Goal: Transaction & Acquisition: Subscribe to service/newsletter

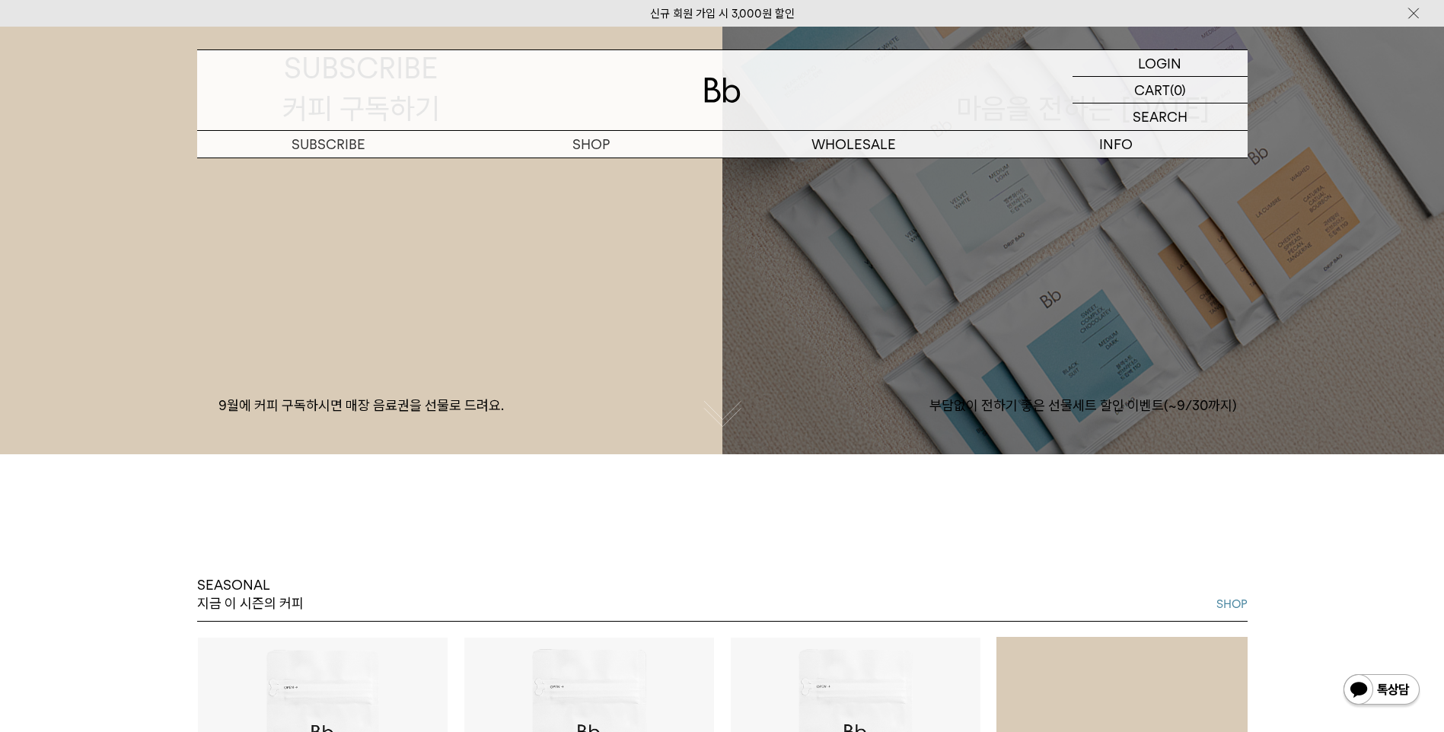
scroll to position [685, 0]
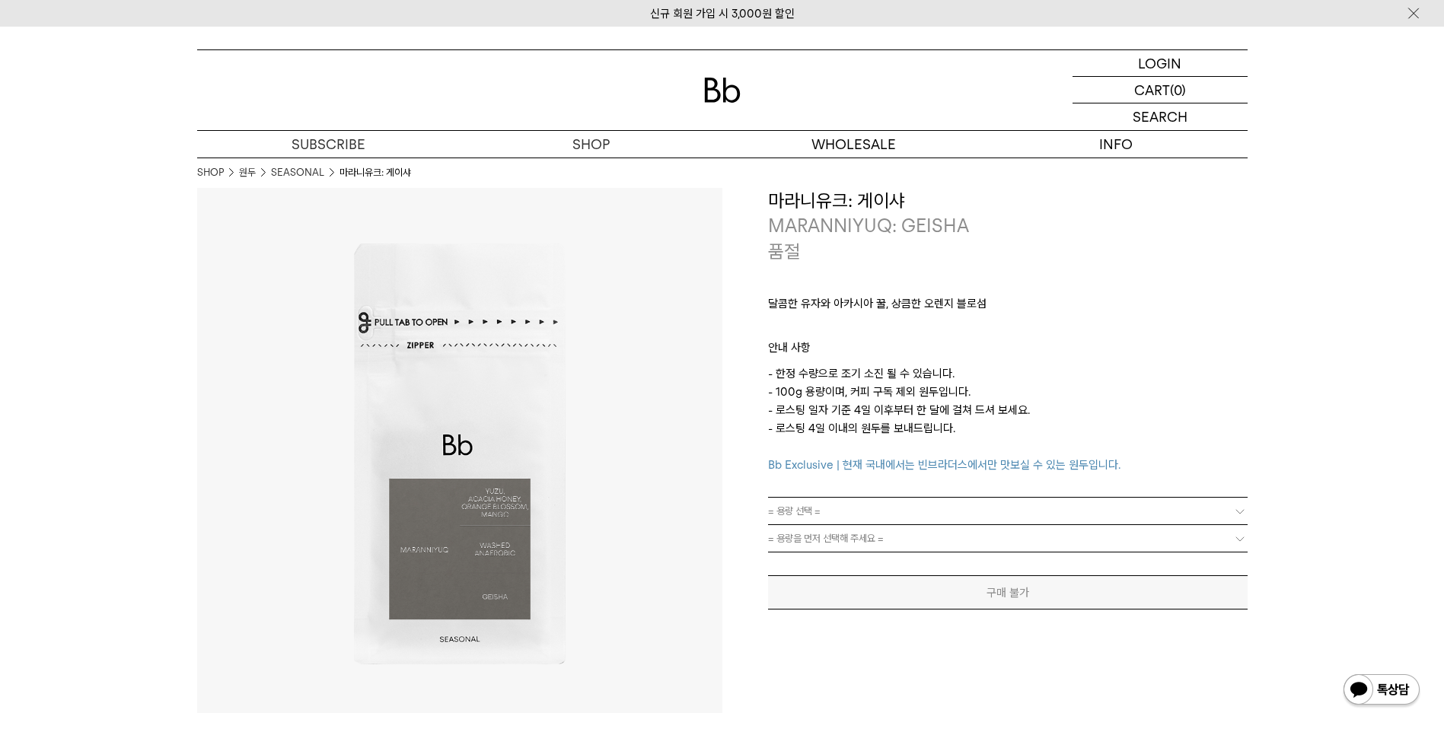
click at [313, 174] on link "SEASONAL" at bounding box center [297, 172] width 53 height 15
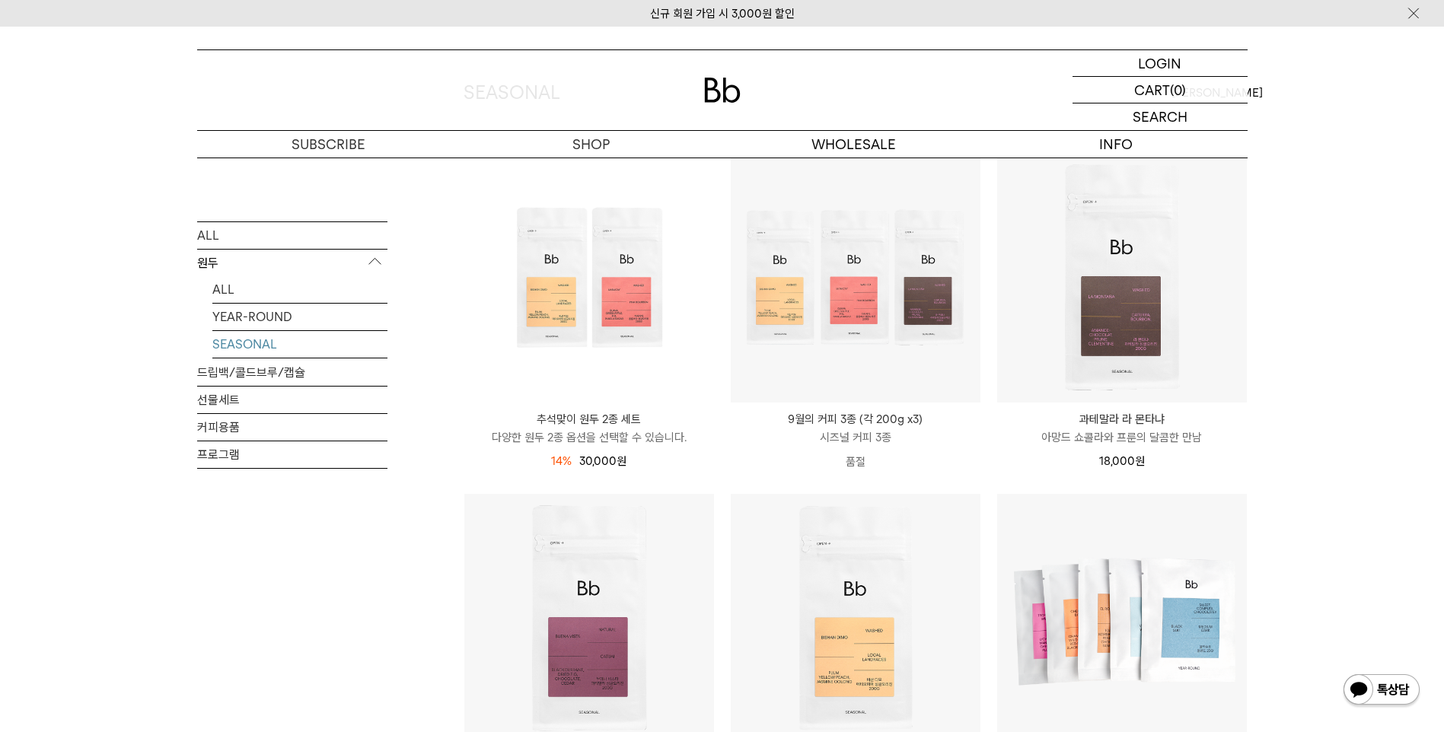
scroll to position [76, 0]
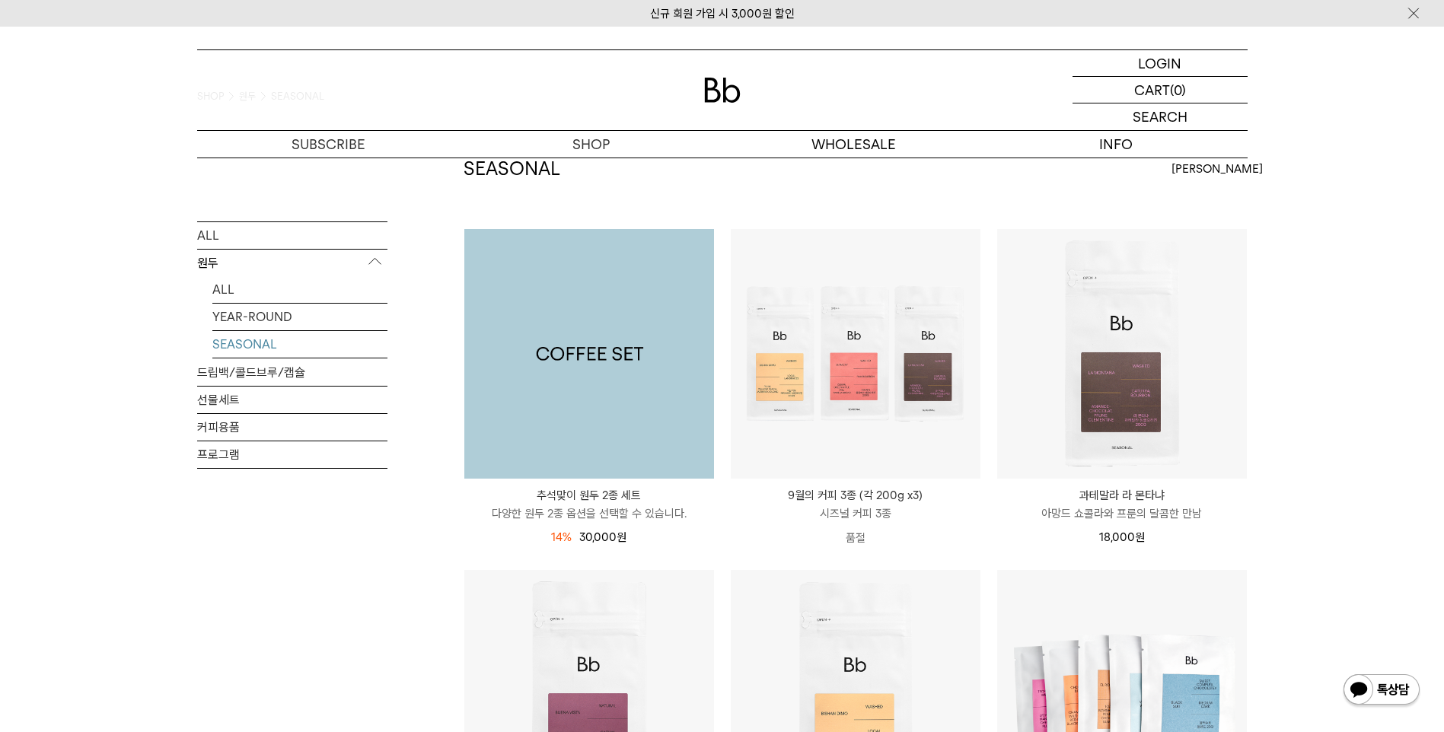
click at [598, 414] on img at bounding box center [589, 354] width 250 height 250
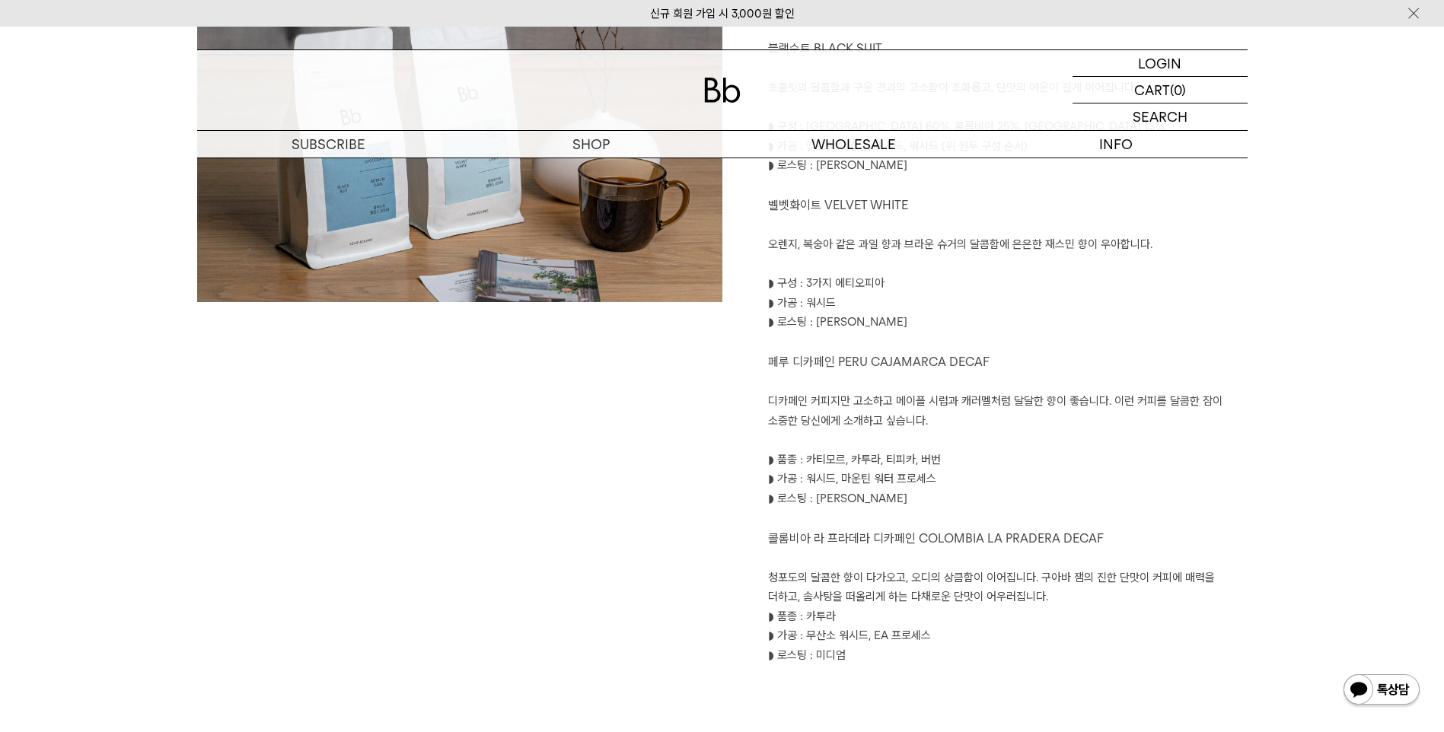
scroll to position [1066, 0]
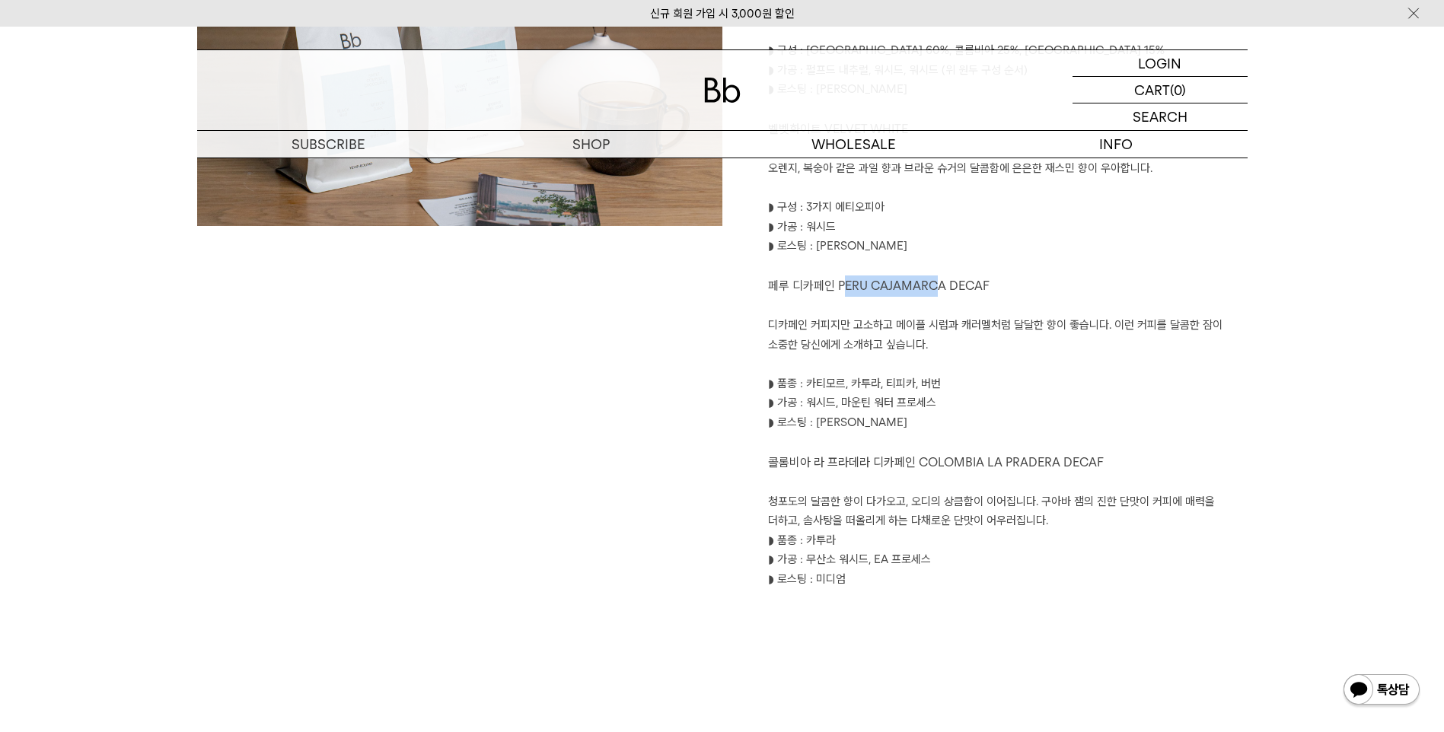
drag, startPoint x: 937, startPoint y: 285, endPoint x: 838, endPoint y: 289, distance: 99.0
click at [838, 289] on span "페루 디카페인 PERU CAJAMARCA DECAF" at bounding box center [879, 286] width 222 height 14
click at [835, 289] on span "페루 디카페인 PERU CAJAMARCA DECAF" at bounding box center [879, 286] width 222 height 14
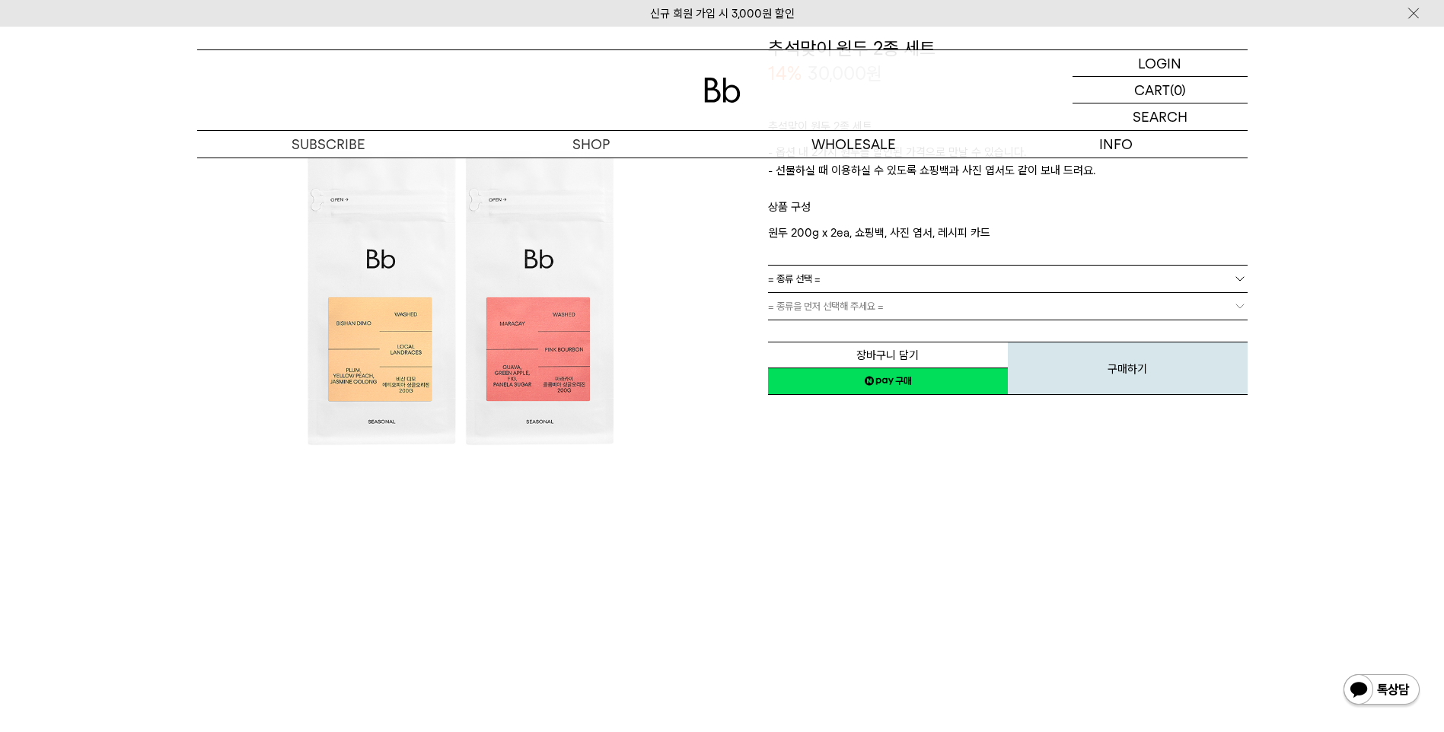
scroll to position [0, 0]
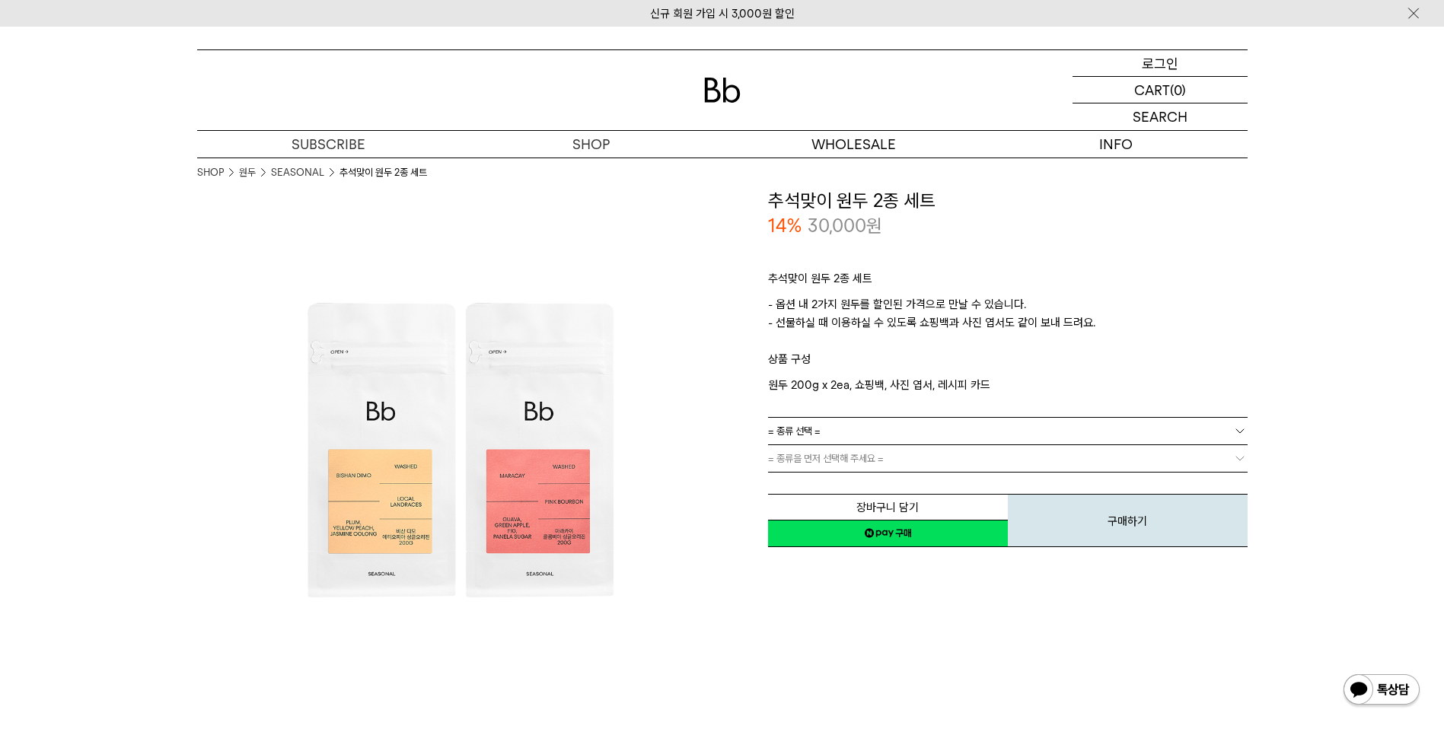
click at [1184, 57] on div "LOGIN 로그인" at bounding box center [1160, 63] width 175 height 26
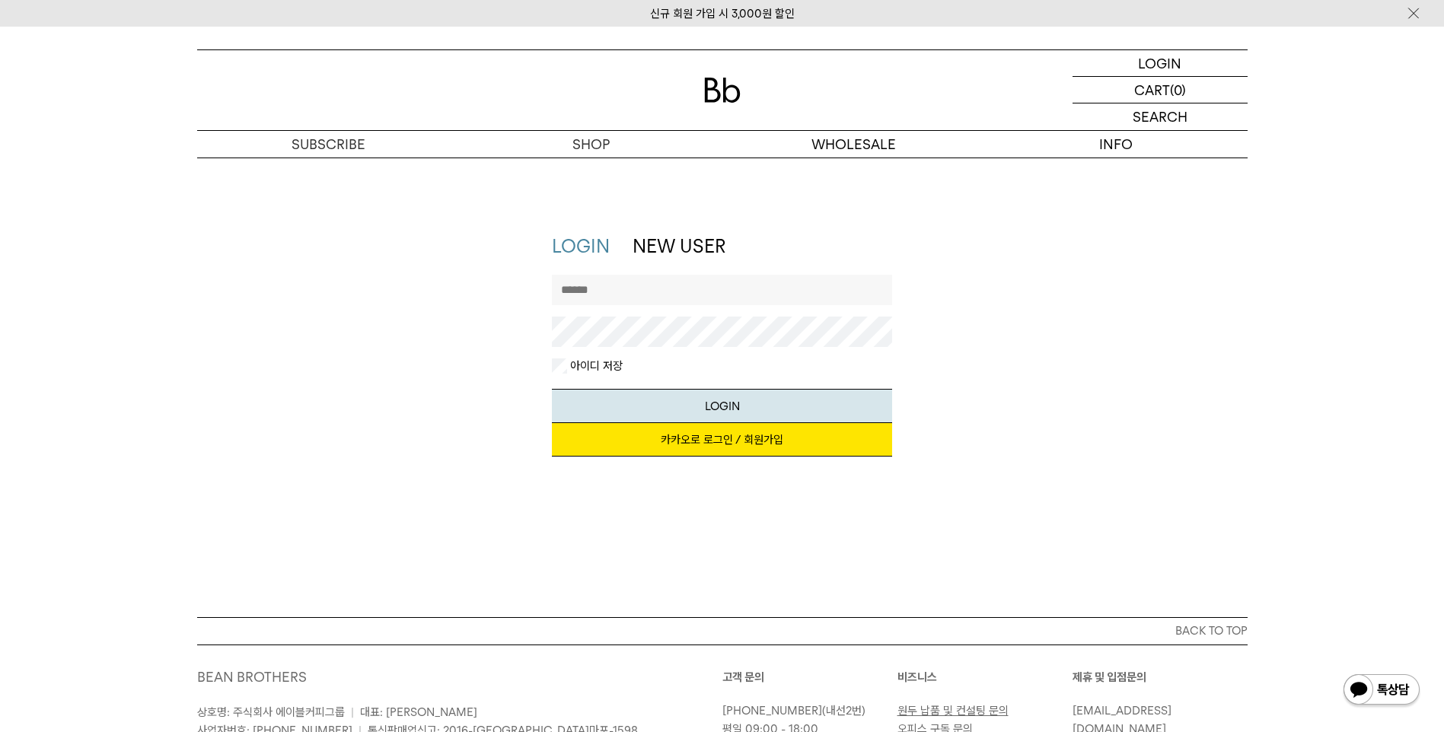
click at [717, 441] on link "카카오로 로그인 / 회원가입" at bounding box center [722, 439] width 340 height 33
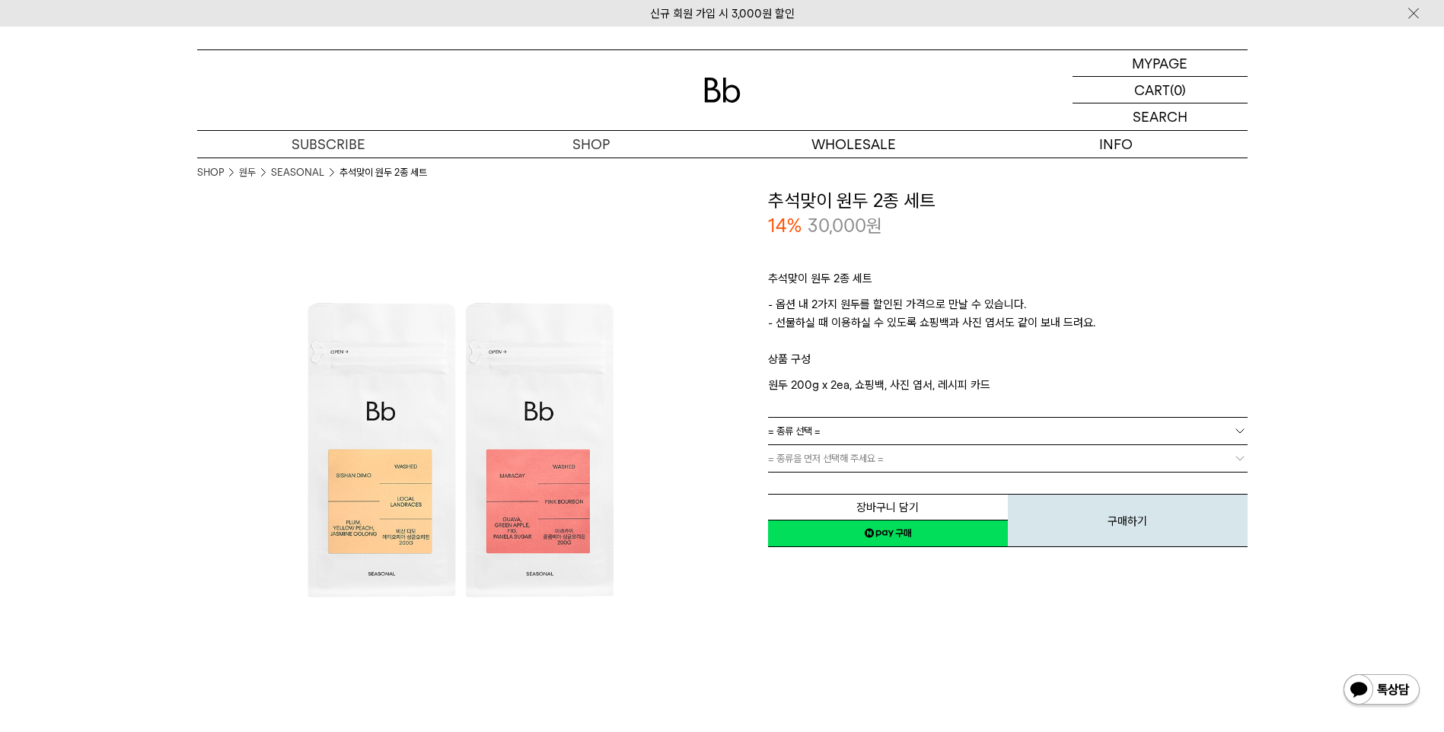
click at [724, 94] on img at bounding box center [722, 90] width 37 height 25
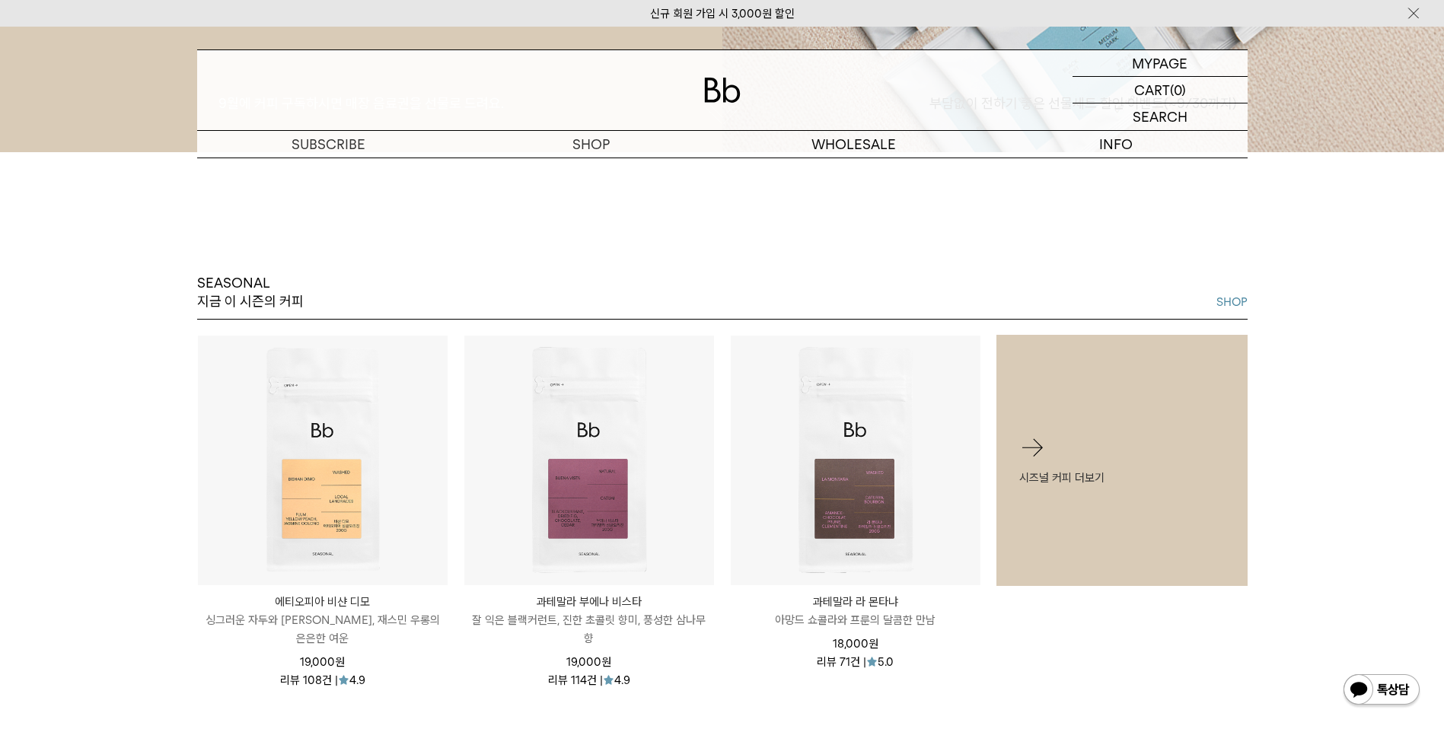
scroll to position [609, 0]
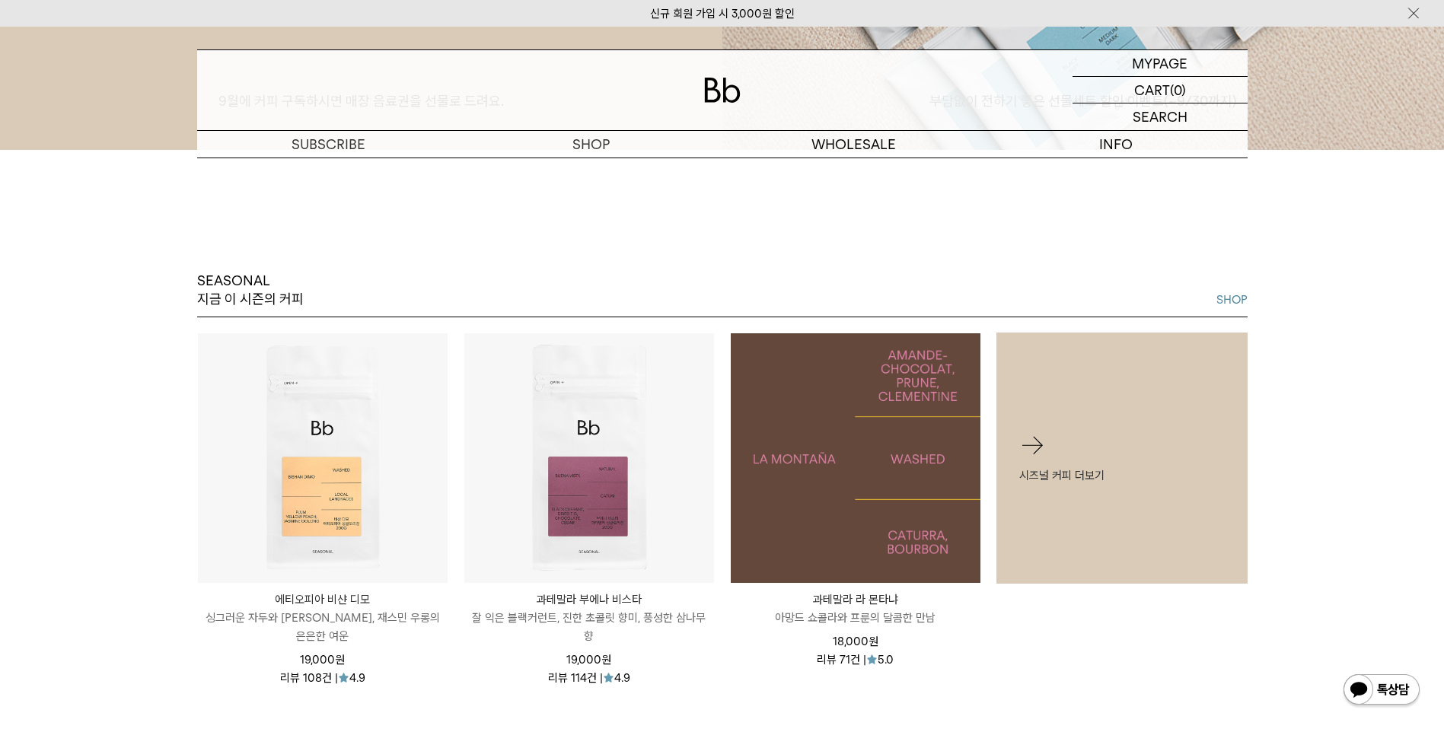
click at [800, 493] on img at bounding box center [856, 458] width 250 height 250
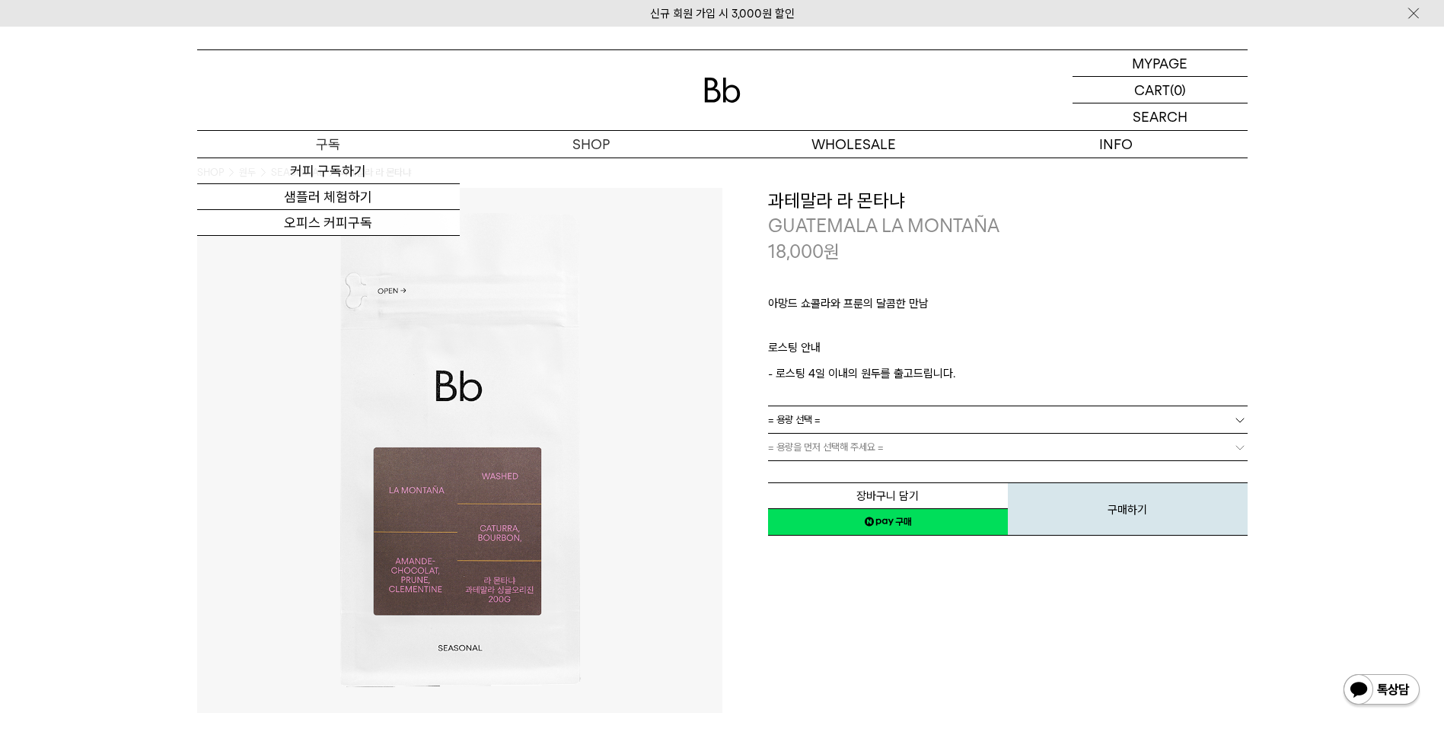
click at [335, 148] on p "구독" at bounding box center [328, 144] width 263 height 27
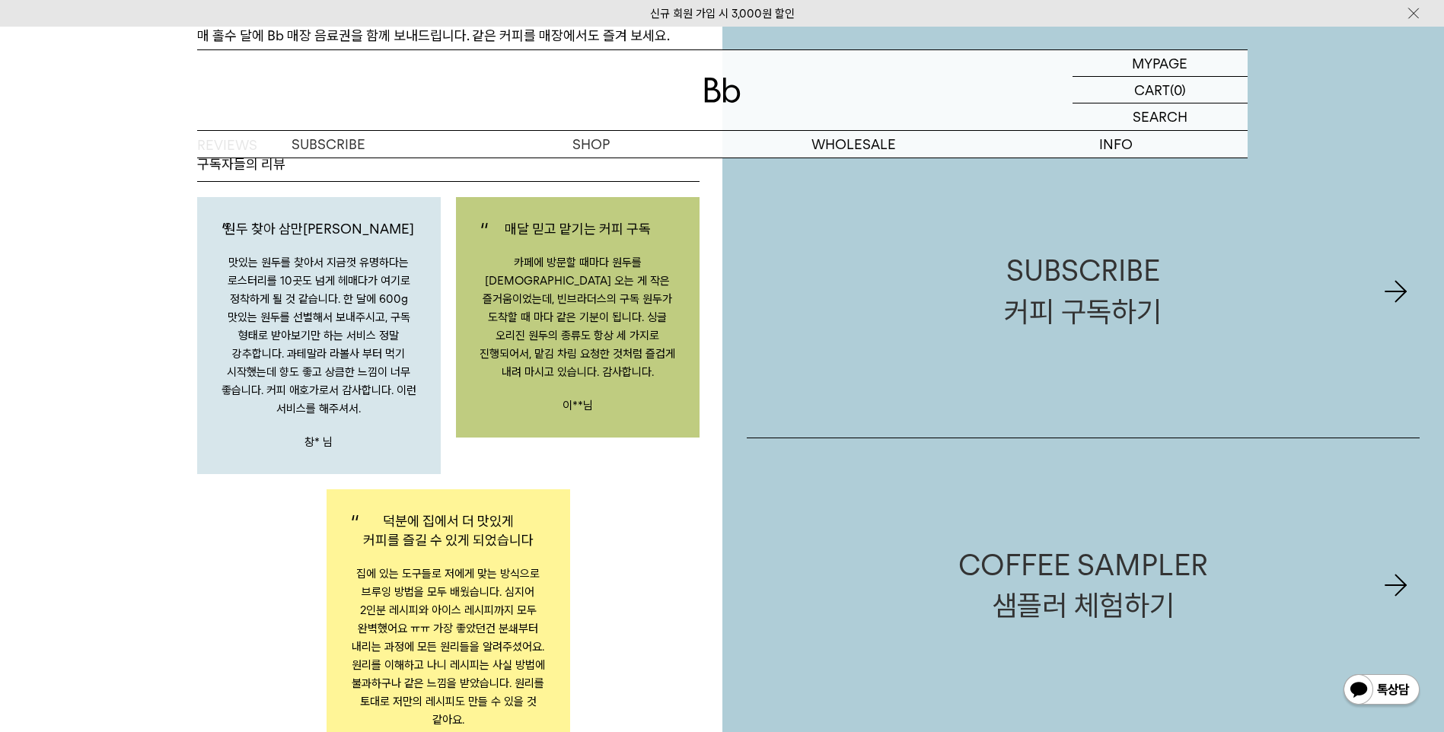
scroll to position [2381, 0]
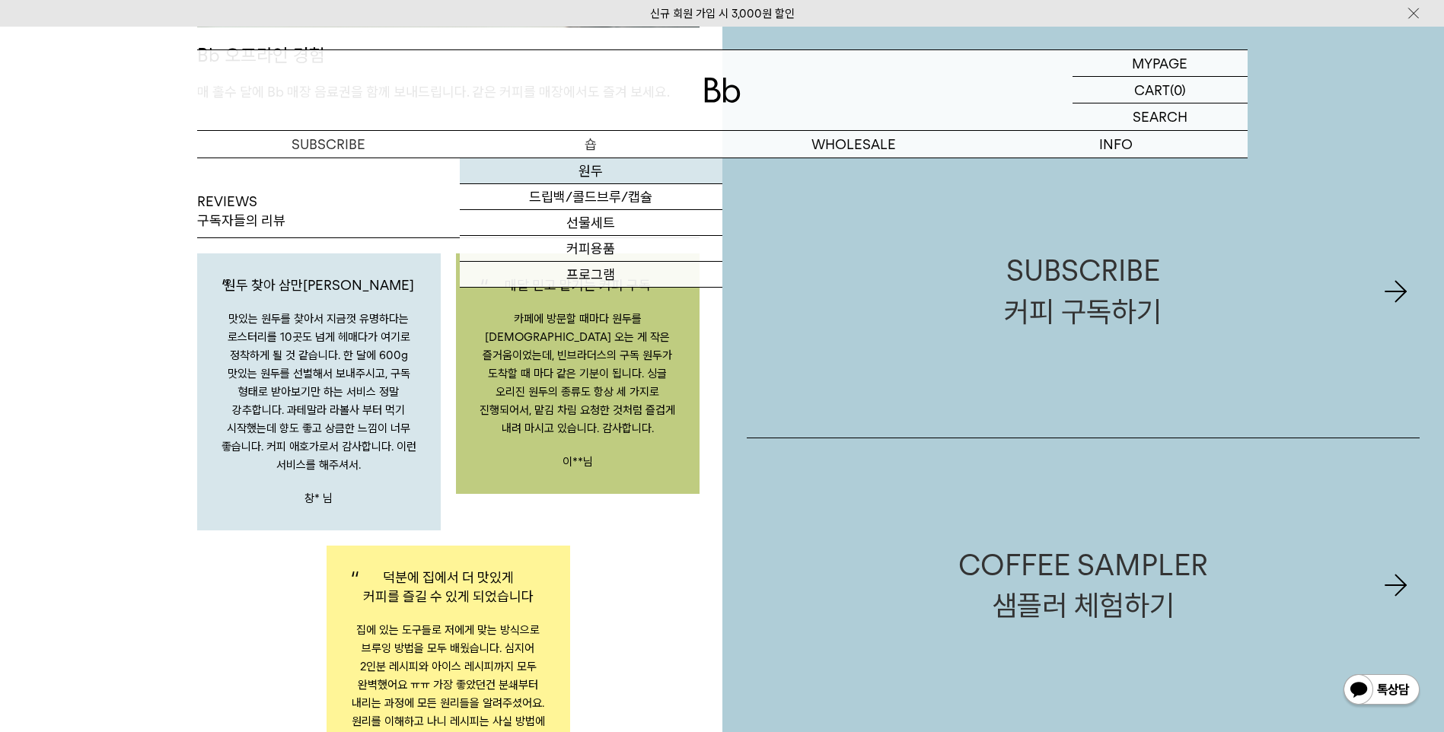
click at [590, 172] on link "원두" at bounding box center [591, 171] width 263 height 26
